Goal: Book appointment/travel/reservation

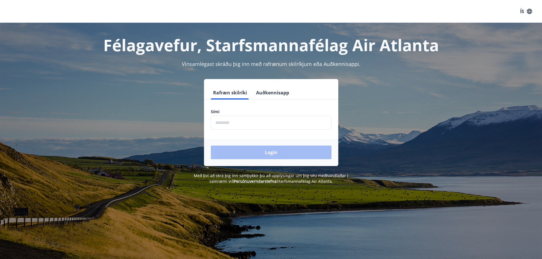
click at [258, 123] on input "phone" at bounding box center [271, 123] width 121 height 14
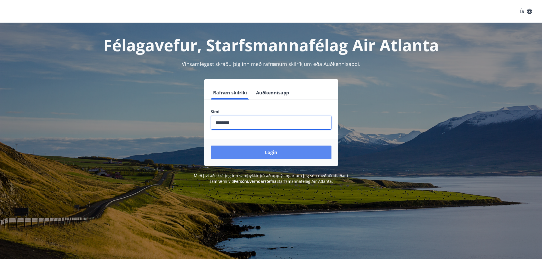
type input "********"
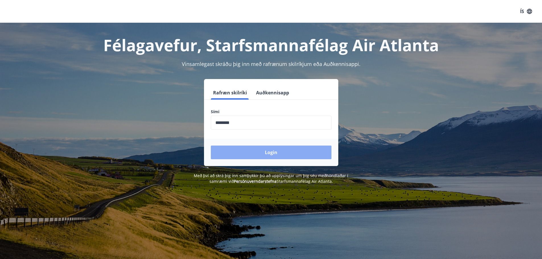
click at [264, 151] on button "Login" at bounding box center [271, 153] width 121 height 14
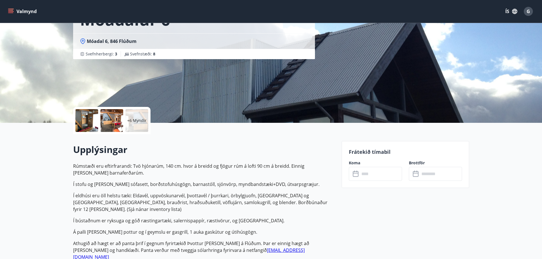
scroll to position [57, 0]
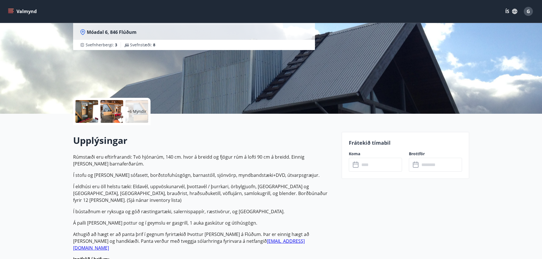
click at [376, 168] on input "text" at bounding box center [380, 165] width 42 height 14
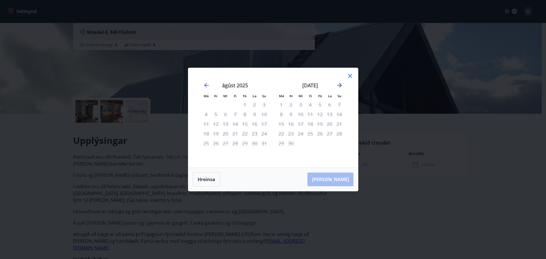
click at [340, 85] on icon "Move forward to switch to the next month." at bounding box center [339, 85] width 5 height 5
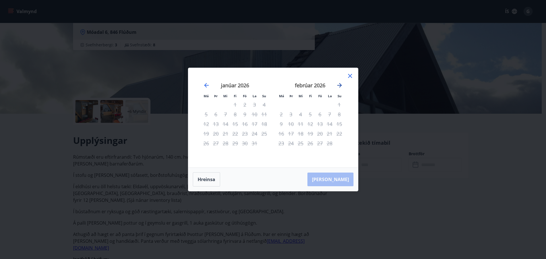
click at [340, 85] on icon "Move forward to switch to the next month." at bounding box center [339, 85] width 5 height 5
click at [352, 78] on icon at bounding box center [350, 75] width 7 height 7
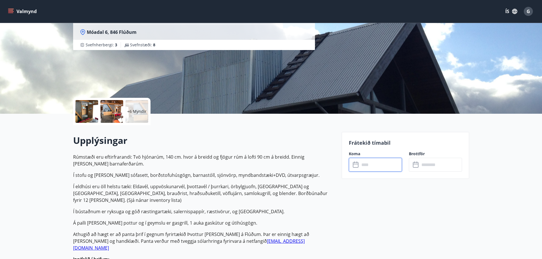
scroll to position [0, 0]
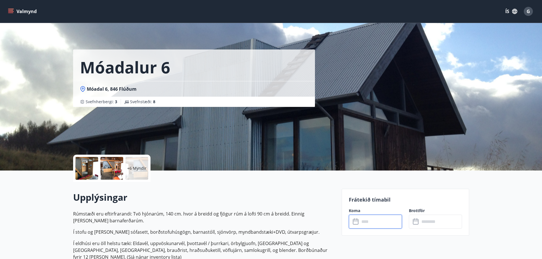
click at [20, 12] on button "Valmynd" at bounding box center [23, 11] width 32 height 10
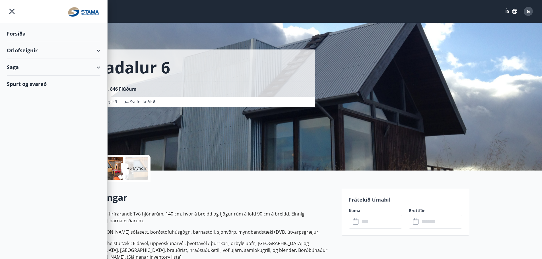
click at [20, 50] on div "Orlofseignir" at bounding box center [54, 50] width 94 height 17
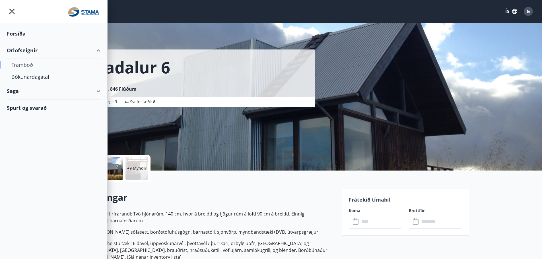
click at [21, 65] on div "Framboð" at bounding box center [53, 65] width 84 height 12
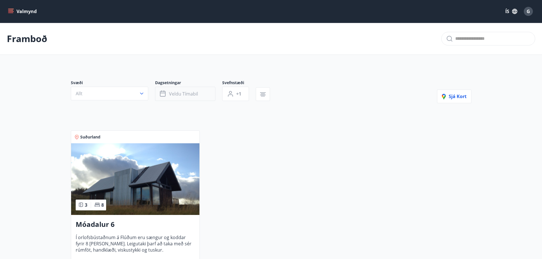
click at [183, 91] on span "Veldu tímabil" at bounding box center [183, 94] width 29 height 6
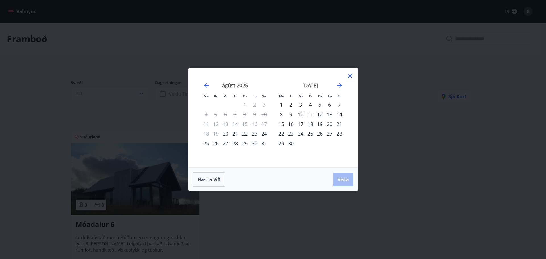
click at [319, 105] on div "5" at bounding box center [320, 105] width 10 height 10
click at [280, 117] on div "8" at bounding box center [281, 114] width 10 height 10
click at [346, 181] on span "Vista" at bounding box center [342, 179] width 11 height 6
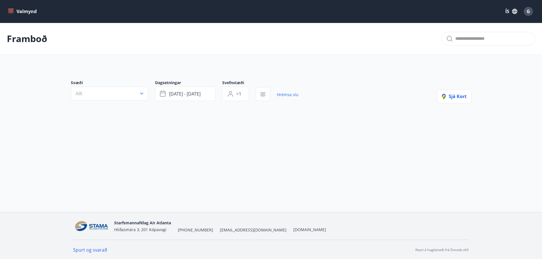
scroll to position [1, 0]
click at [120, 91] on button "Allt" at bounding box center [109, 93] width 77 height 14
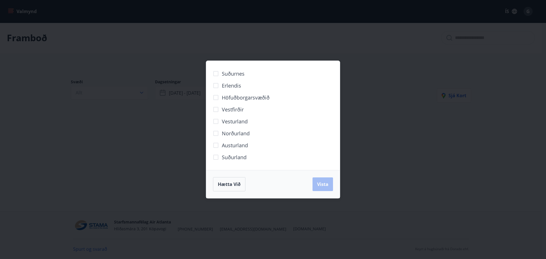
click at [119, 52] on div "Suðurnes Erlendis Höfuðborgarsvæðið Vestfirðir Vesturland Norðurland Austurland…" at bounding box center [273, 129] width 546 height 259
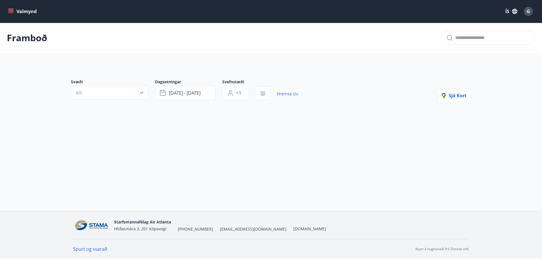
click at [32, 15] on button "Valmynd" at bounding box center [23, 11] width 32 height 10
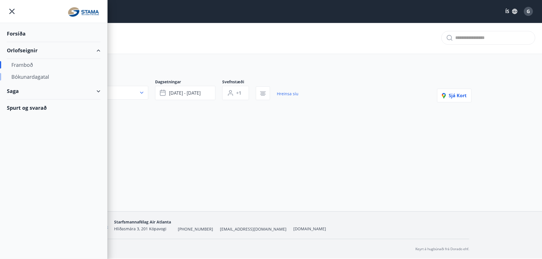
click at [25, 76] on div "Bókunardagatal" at bounding box center [53, 77] width 84 height 12
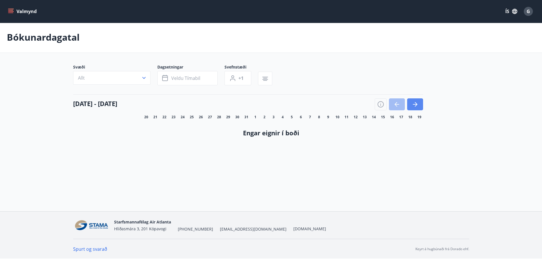
click at [413, 105] on icon "button" at bounding box center [414, 104] width 5 height 1
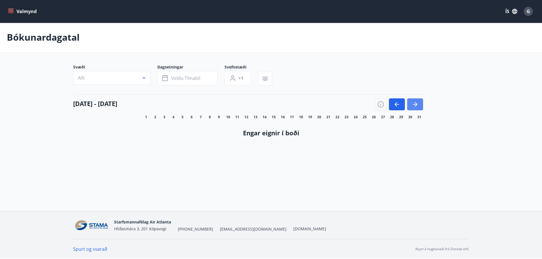
click at [413, 105] on icon "button" at bounding box center [414, 104] width 5 height 1
click at [413, 105] on icon "button" at bounding box center [414, 104] width 7 height 7
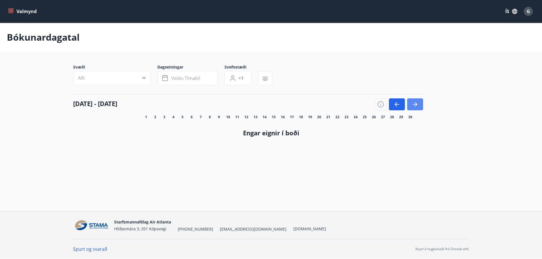
click at [413, 105] on icon "button" at bounding box center [414, 104] width 7 height 7
click at [412, 105] on icon "button" at bounding box center [414, 104] width 7 height 7
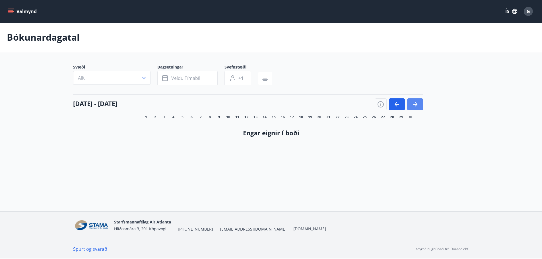
click at [412, 105] on icon "button" at bounding box center [414, 104] width 7 height 7
click at [115, 77] on button "Allt" at bounding box center [111, 78] width 77 height 14
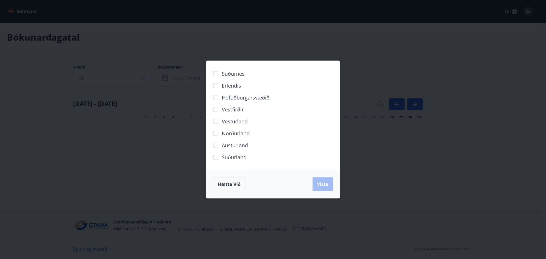
click at [421, 103] on div "Suðurnes Erlendis Höfuðborgarsvæðið Vestfirðir Vesturland Norðurland Austurland…" at bounding box center [273, 129] width 546 height 259
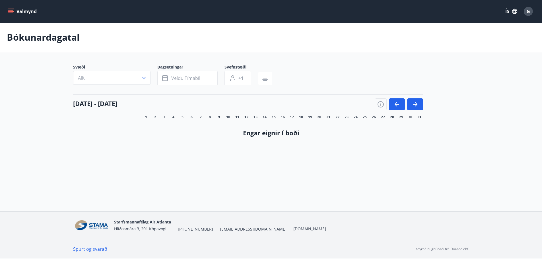
click at [33, 13] on button "Valmynd" at bounding box center [23, 11] width 32 height 10
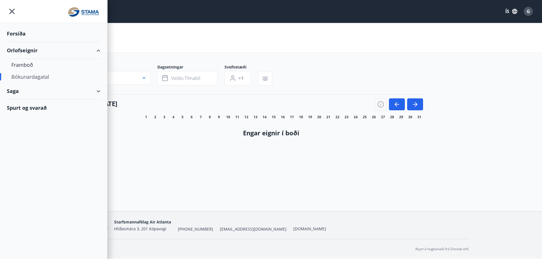
click at [31, 109] on div "Spurt og svarað" at bounding box center [54, 107] width 94 height 16
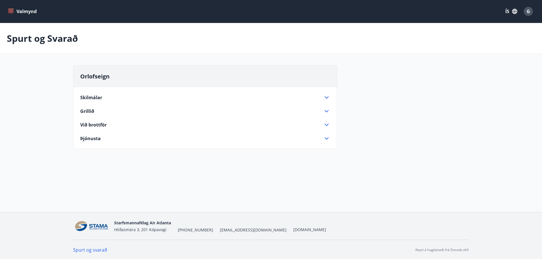
click at [13, 13] on icon "menu" at bounding box center [11, 12] width 6 height 6
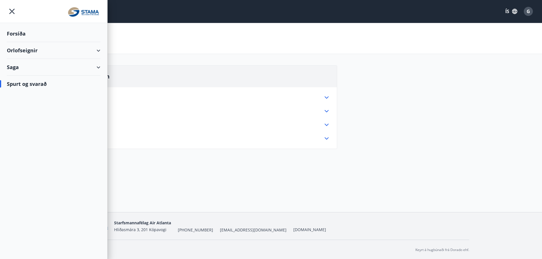
click at [20, 49] on div "Orlofseignir" at bounding box center [54, 50] width 94 height 17
click at [30, 64] on div "Framboð" at bounding box center [53, 65] width 84 height 12
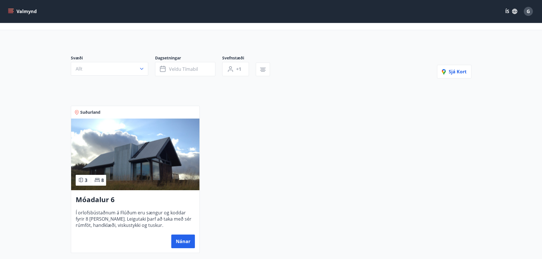
scroll to position [94, 0]
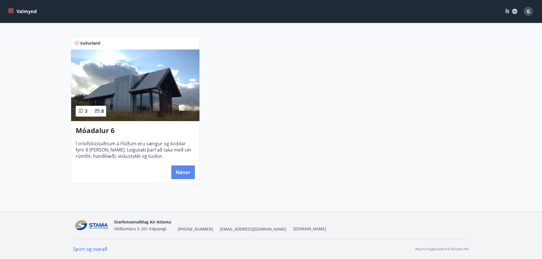
click at [178, 173] on button "Nánar" at bounding box center [183, 172] width 24 height 14
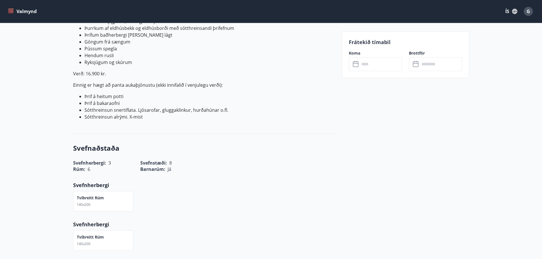
scroll to position [227, 0]
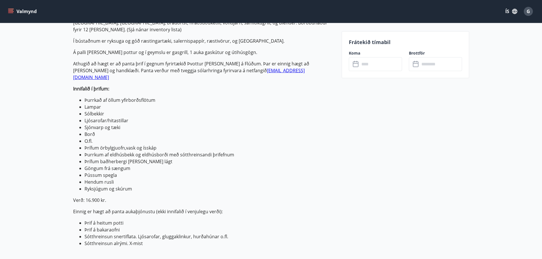
click at [367, 65] on input "text" at bounding box center [380, 64] width 42 height 14
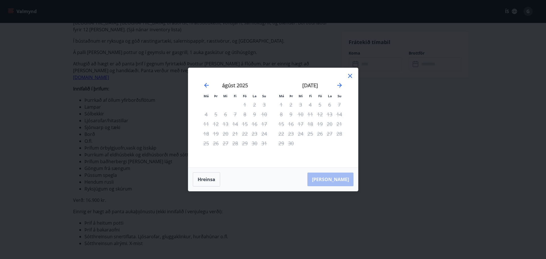
click at [350, 74] on icon at bounding box center [350, 75] width 7 height 7
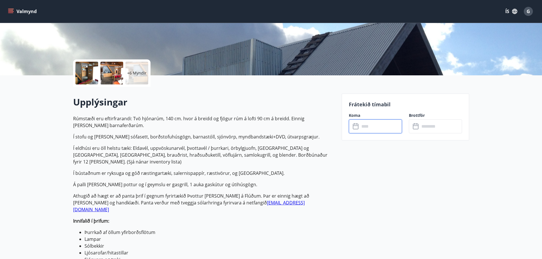
scroll to position [171, 0]
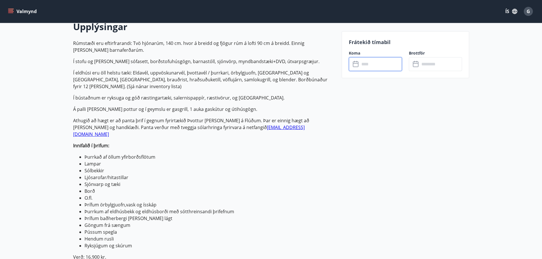
click at [364, 62] on input "text" at bounding box center [380, 64] width 42 height 14
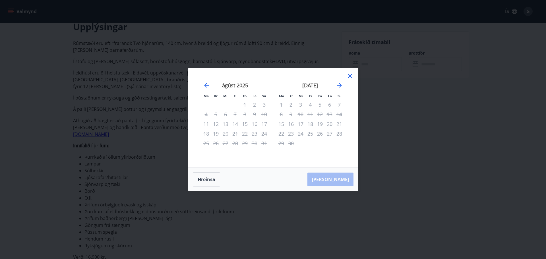
click at [351, 76] on icon at bounding box center [350, 75] width 7 height 7
